Goal: Task Accomplishment & Management: Manage account settings

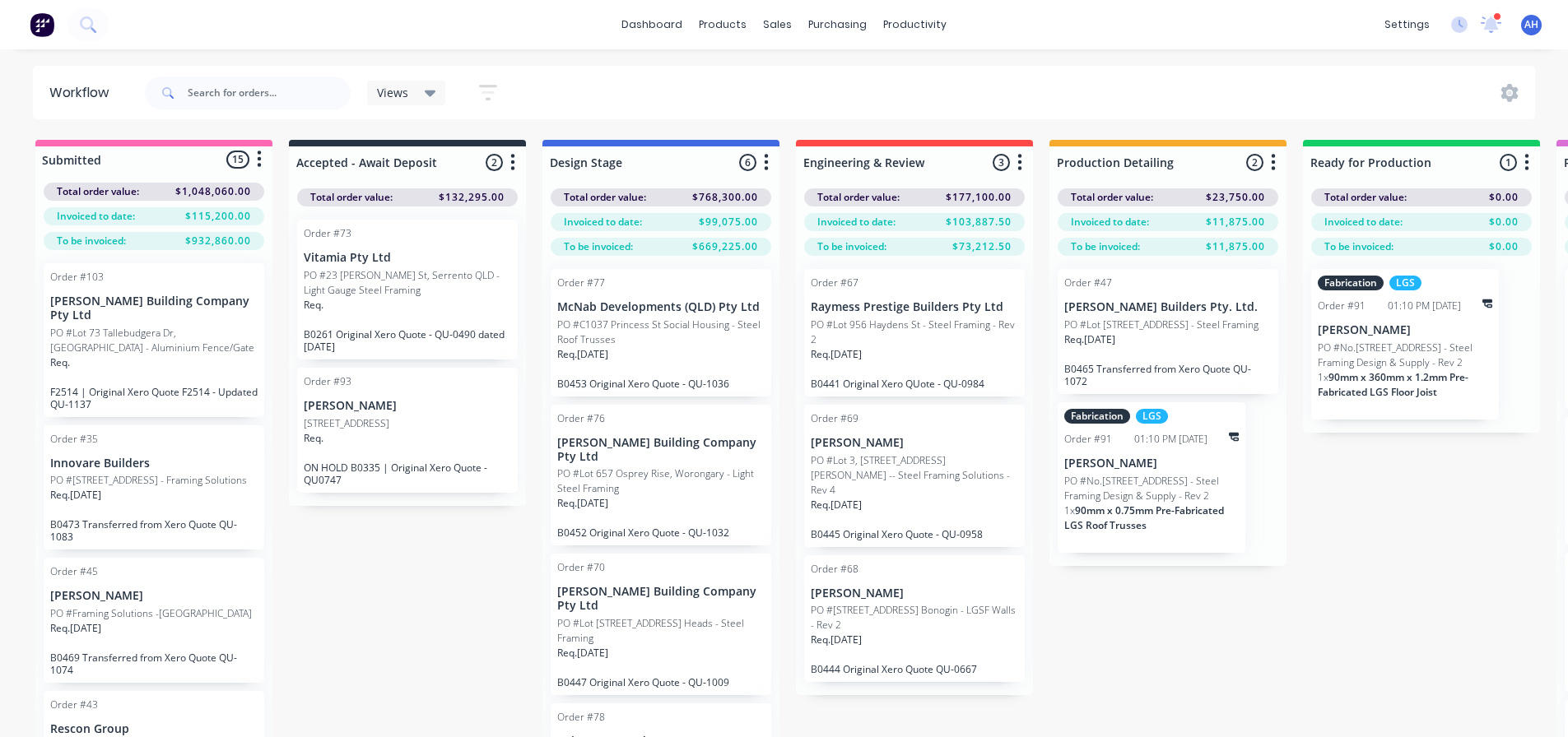
scroll to position [20, 0]
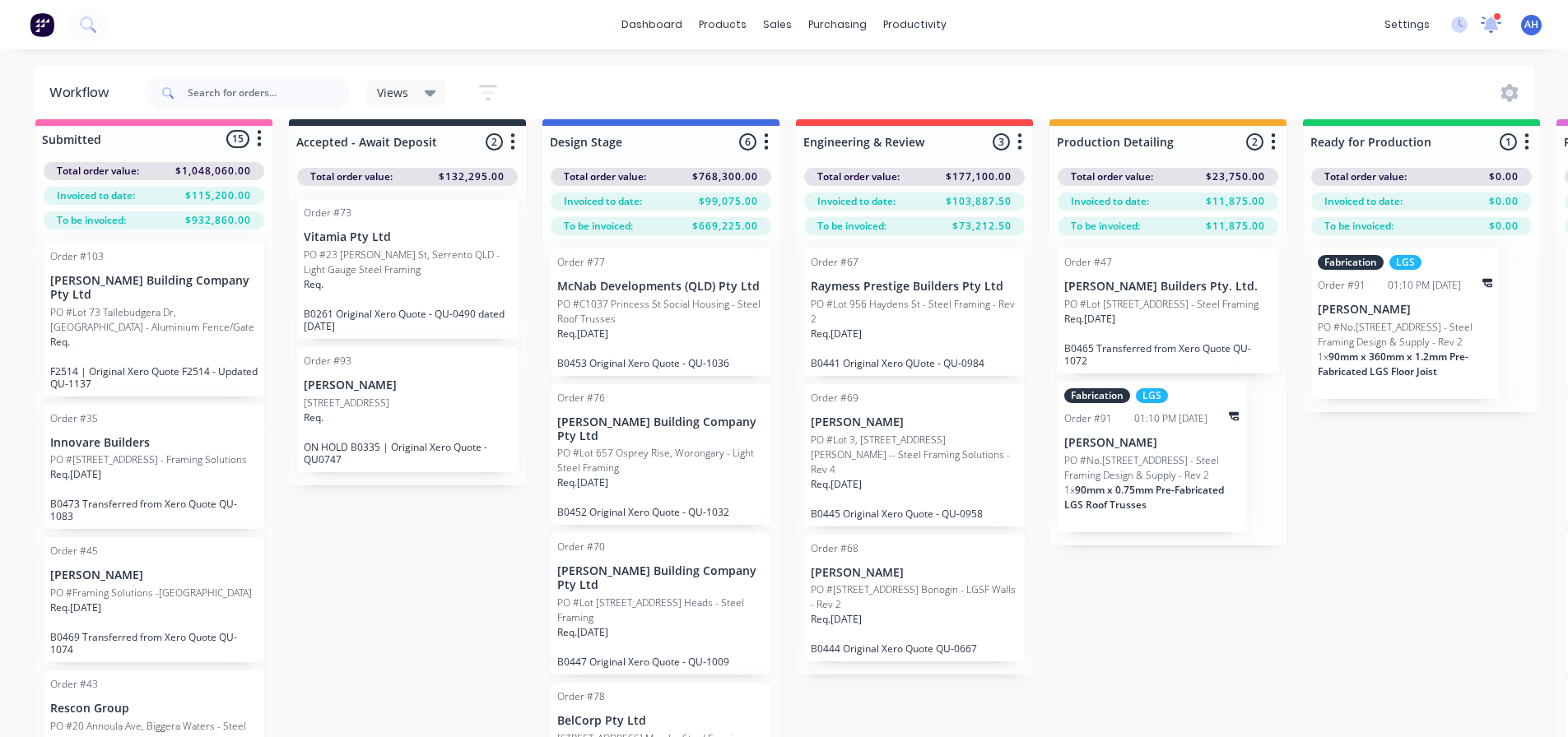
click at [1493, 24] on icon at bounding box center [1492, 23] width 15 height 13
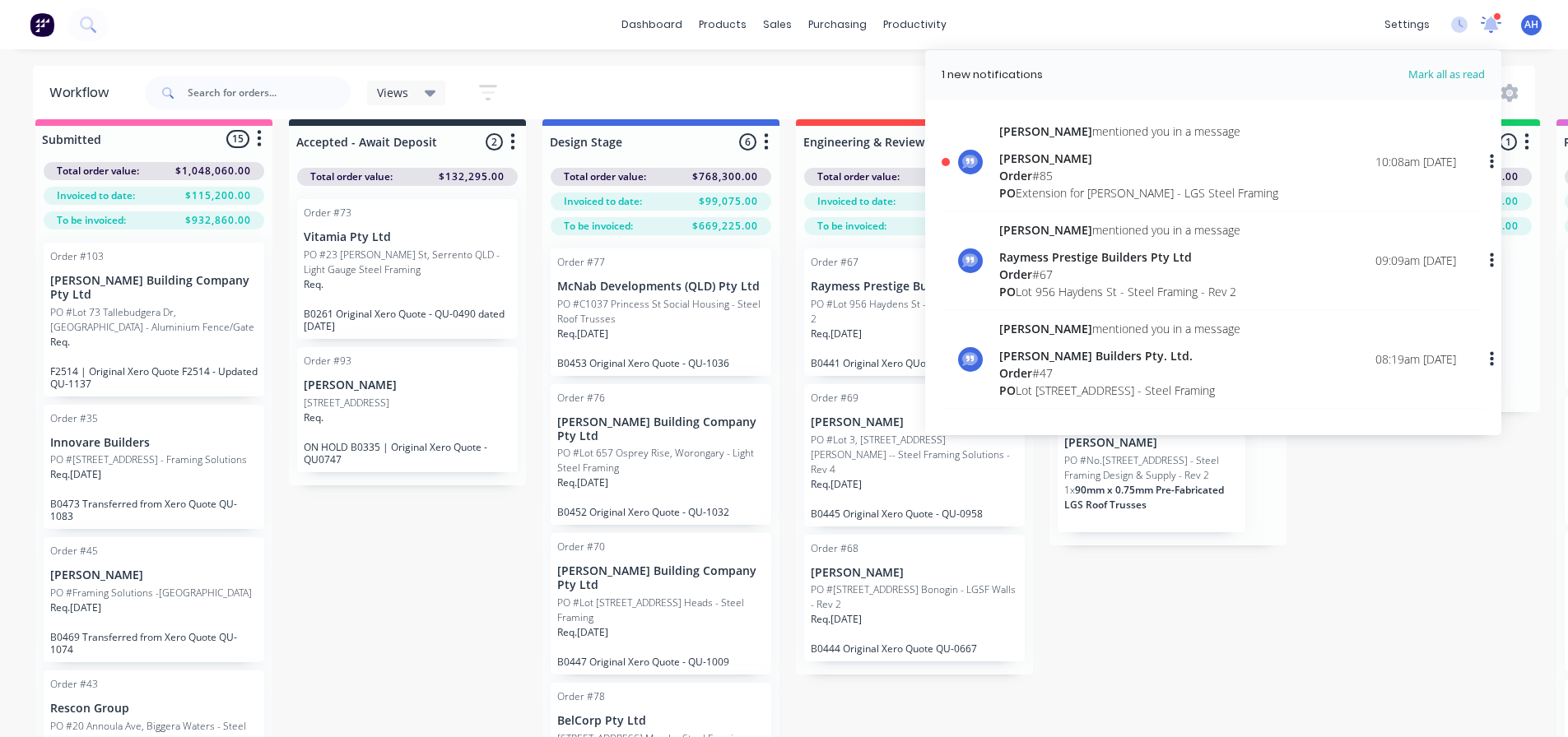
click at [1493, 24] on icon at bounding box center [1492, 22] width 15 height 14
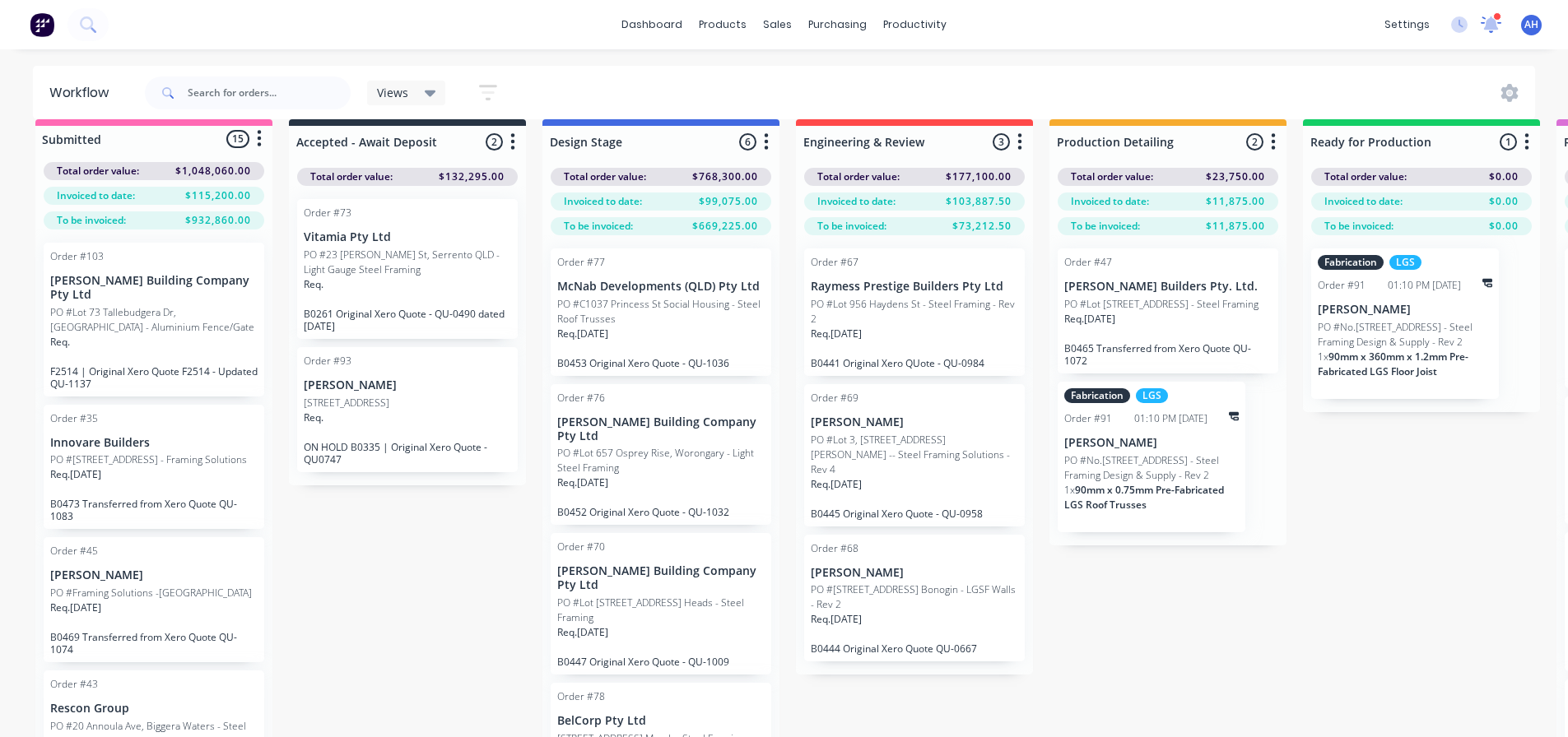
click at [1493, 24] on icon at bounding box center [1492, 22] width 15 height 14
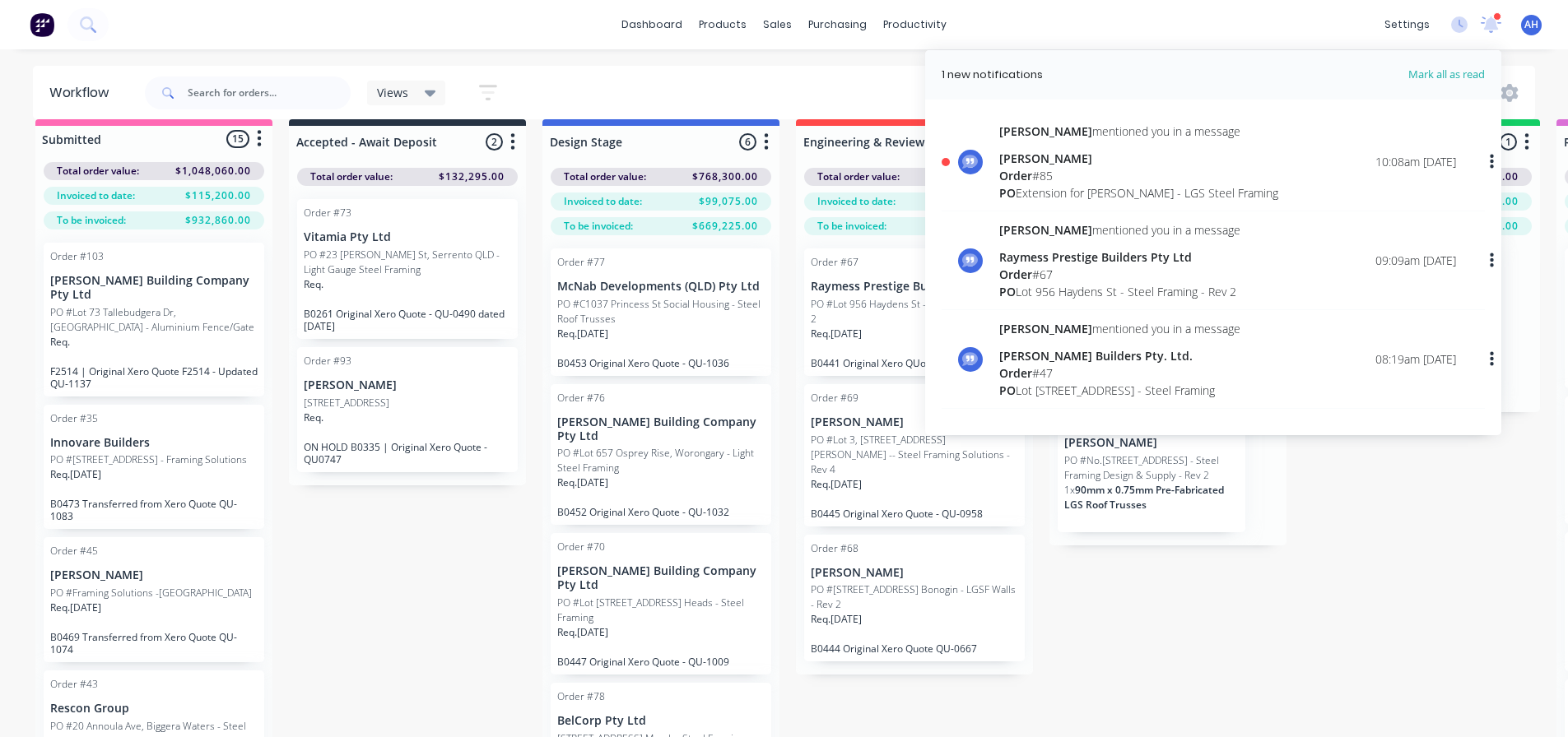
click at [1041, 180] on div "Order # 85" at bounding box center [1138, 175] width 279 height 18
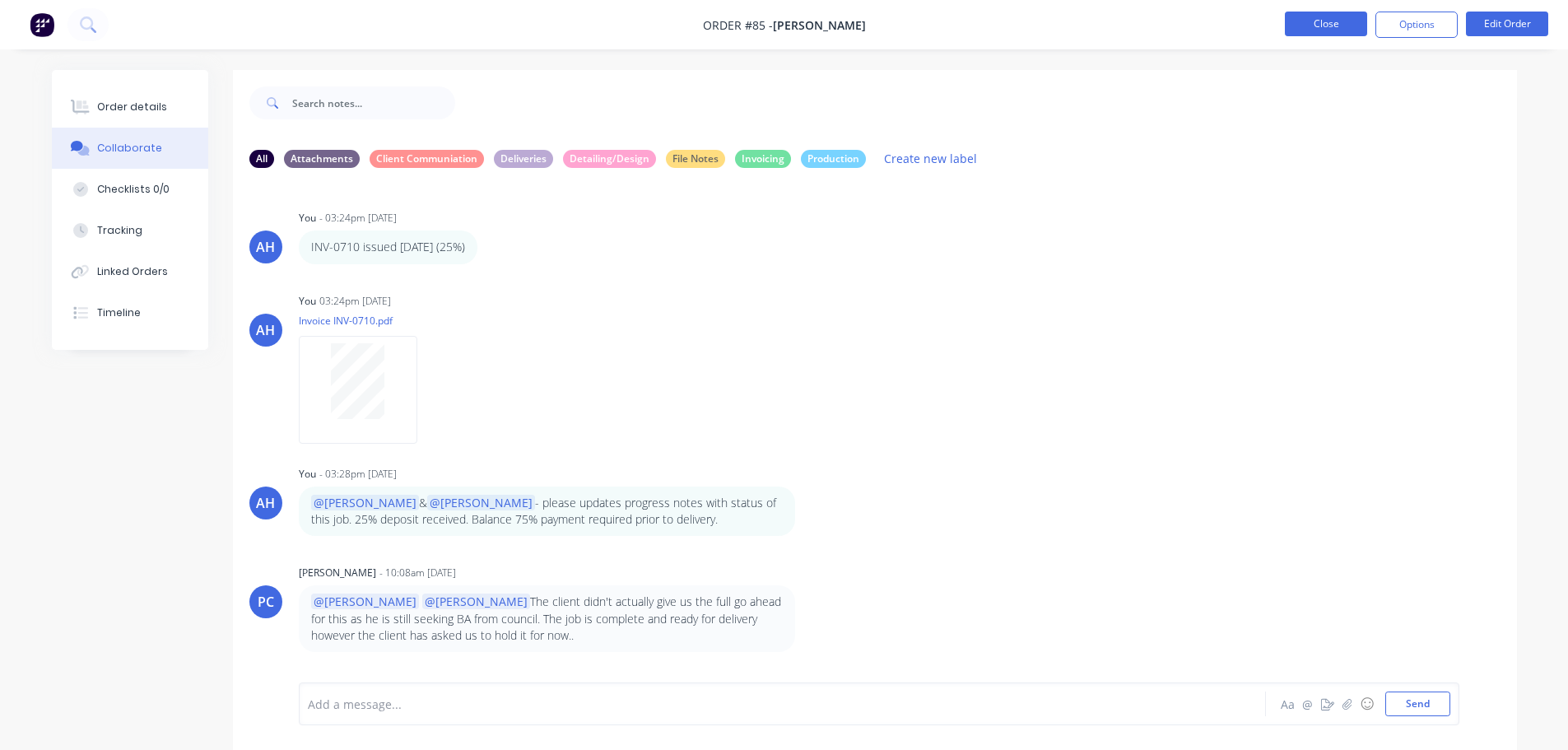
click at [1325, 30] on button "Close" at bounding box center [1326, 23] width 82 height 24
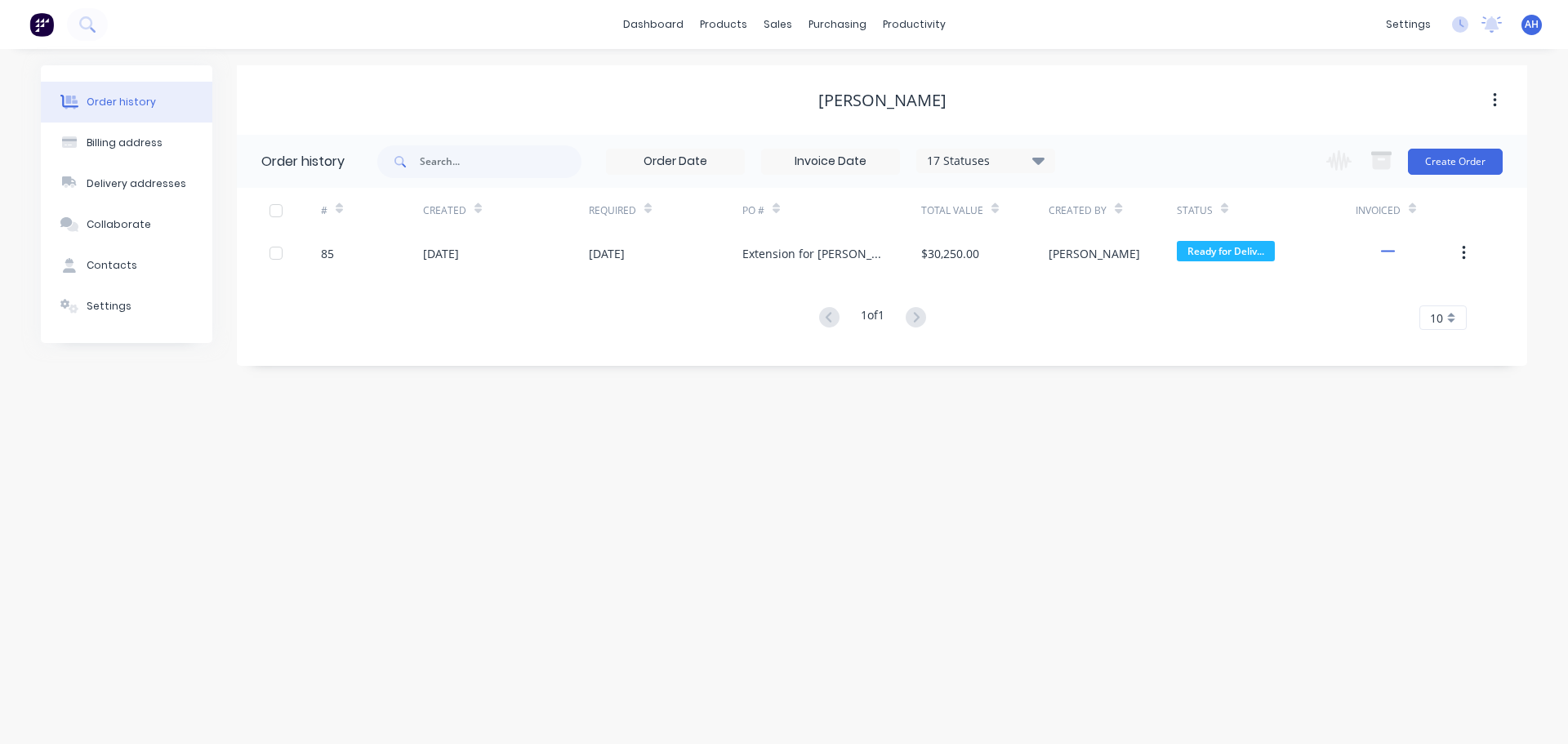
click at [1532, 23] on span "AH" at bounding box center [1531, 25] width 14 height 15
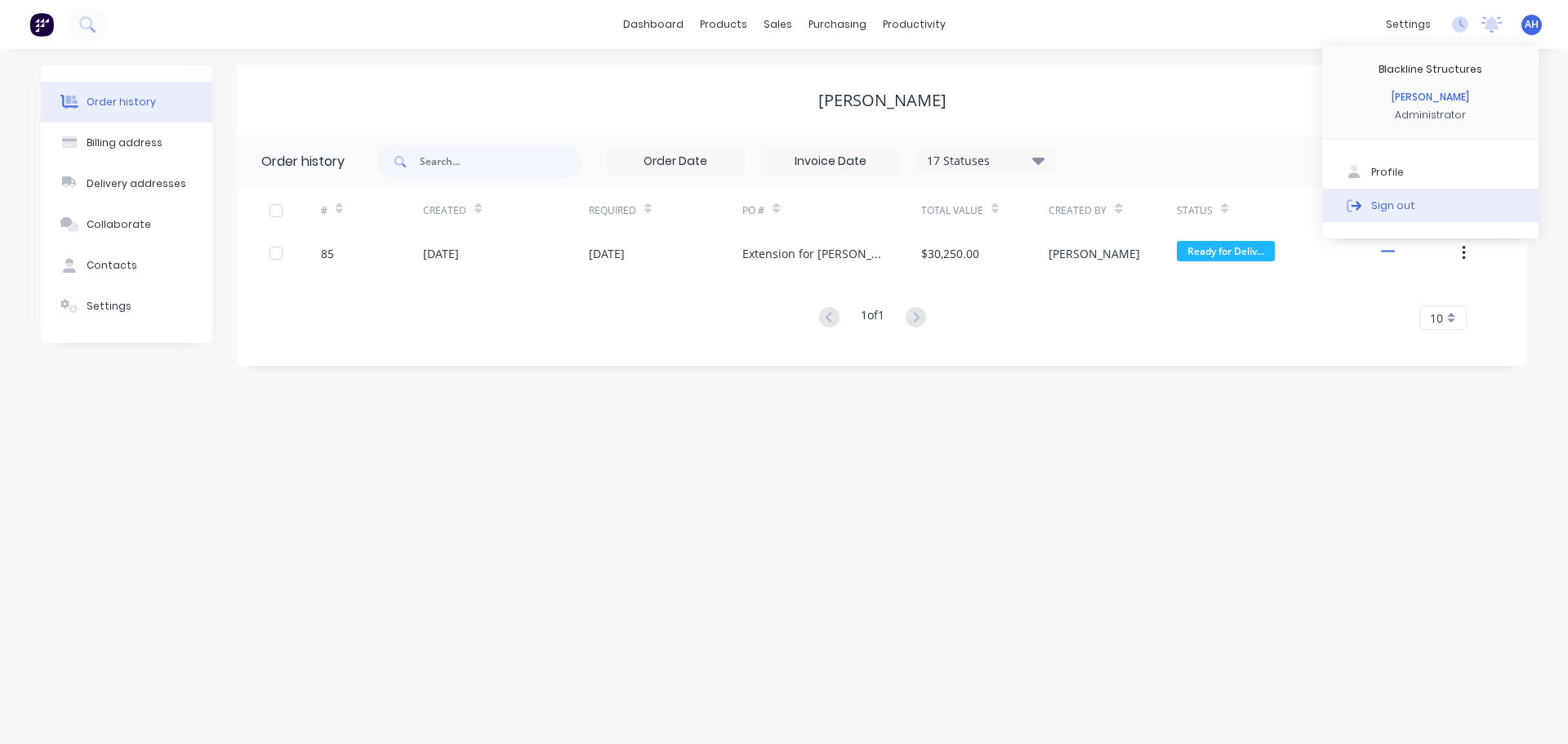
click at [1401, 197] on button "Sign out" at bounding box center [1430, 205] width 216 height 32
